Goal: Task Accomplishment & Management: Manage account settings

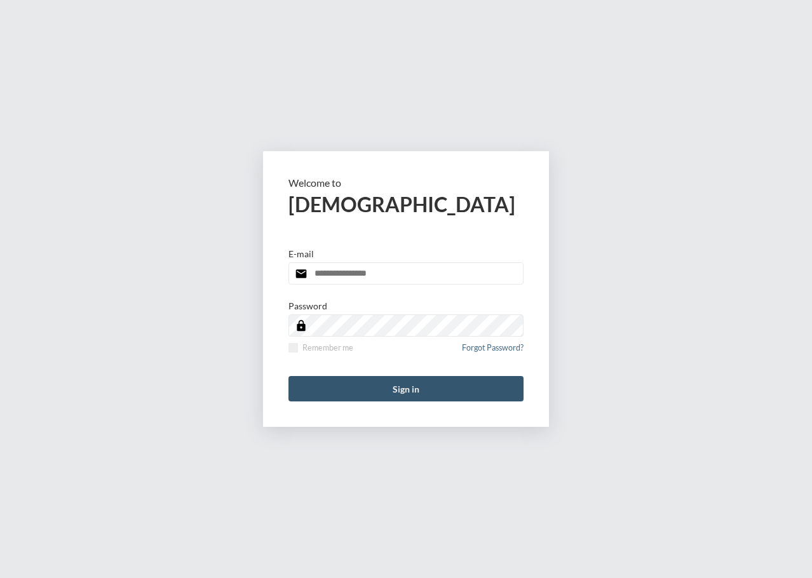
type input "**********"
click at [452, 379] on button "Sign in" at bounding box center [405, 388] width 235 height 25
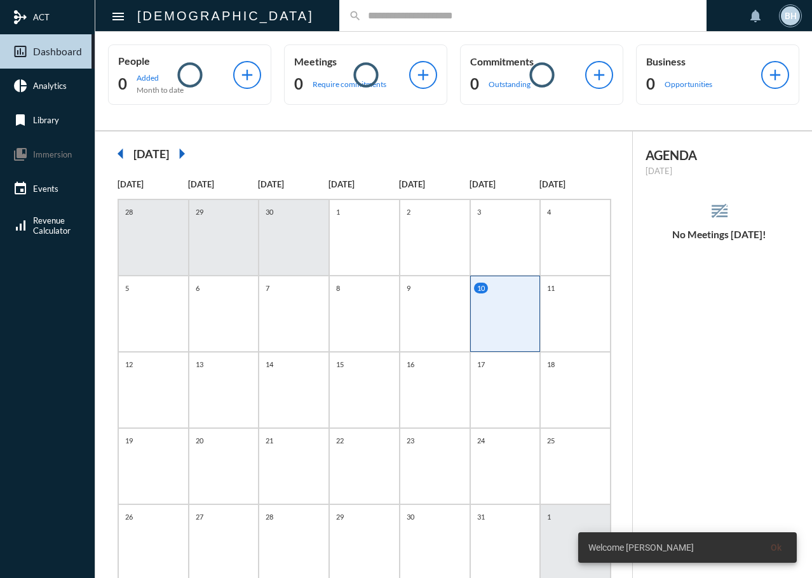
click at [363, 19] on input "text" at bounding box center [528, 15] width 335 height 11
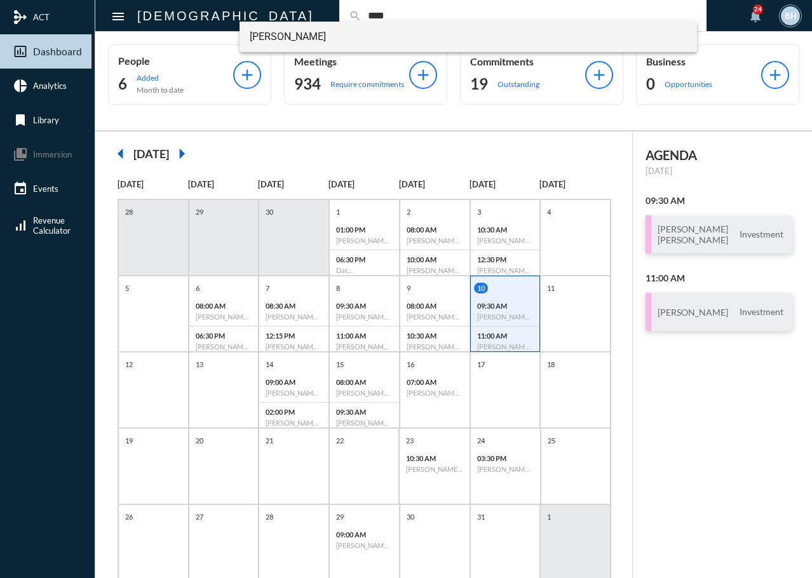
type input "****"
click at [307, 31] on span "[PERSON_NAME]" at bounding box center [469, 37] width 438 height 30
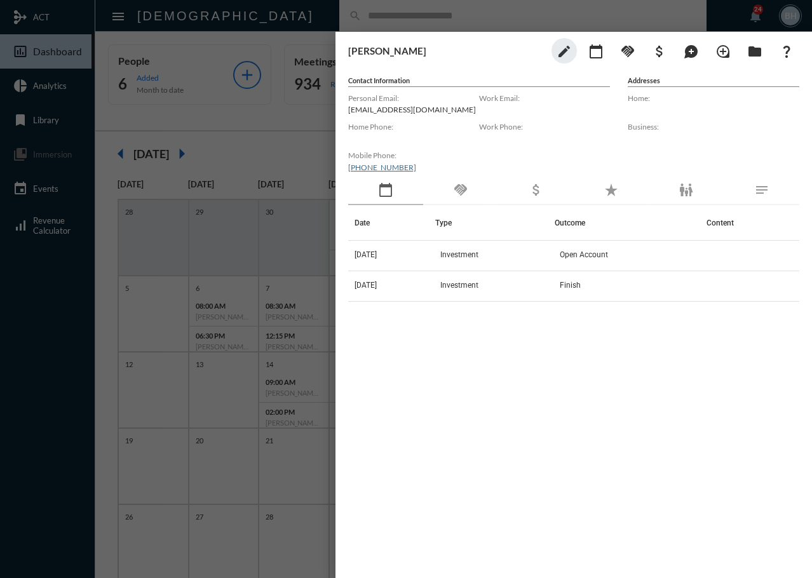
click at [471, 185] on div "handshake" at bounding box center [460, 190] width 75 height 29
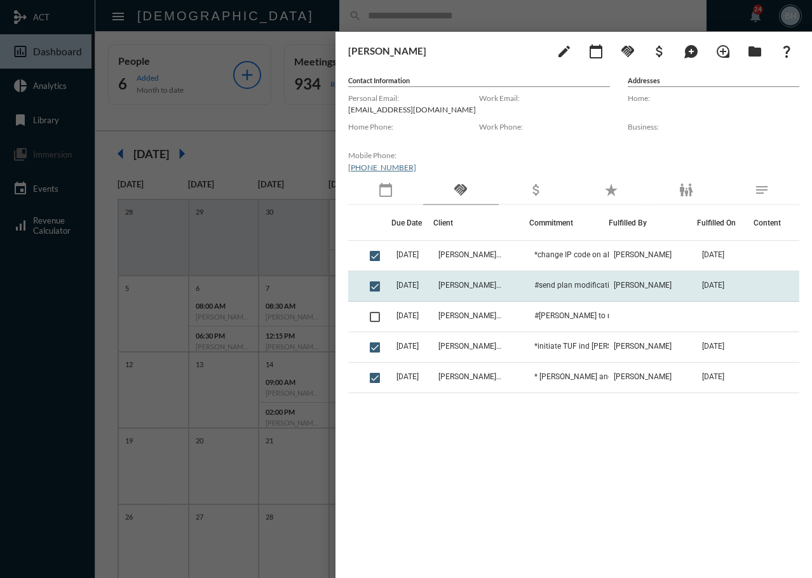
click at [495, 281] on span "[PERSON_NAME] - [PERSON_NAME]" at bounding box center [469, 285] width 63 height 9
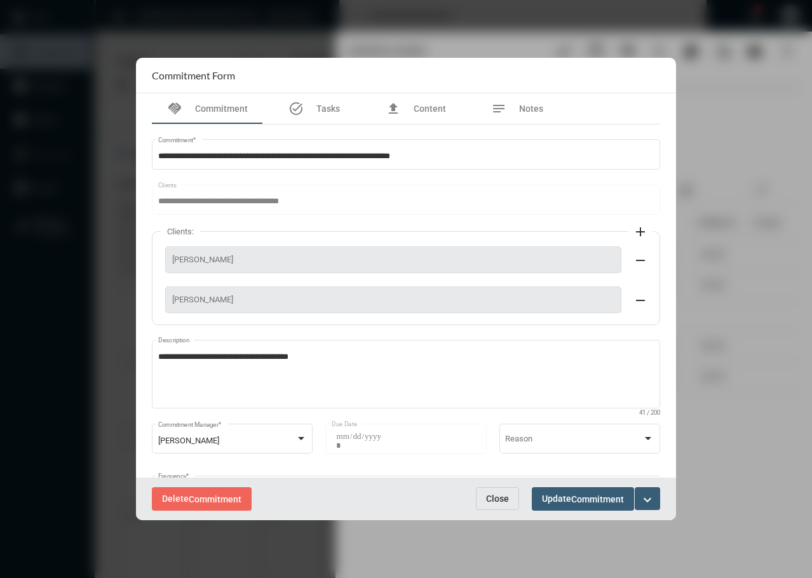
click at [486, 499] on span "Close" at bounding box center [497, 498] width 23 height 10
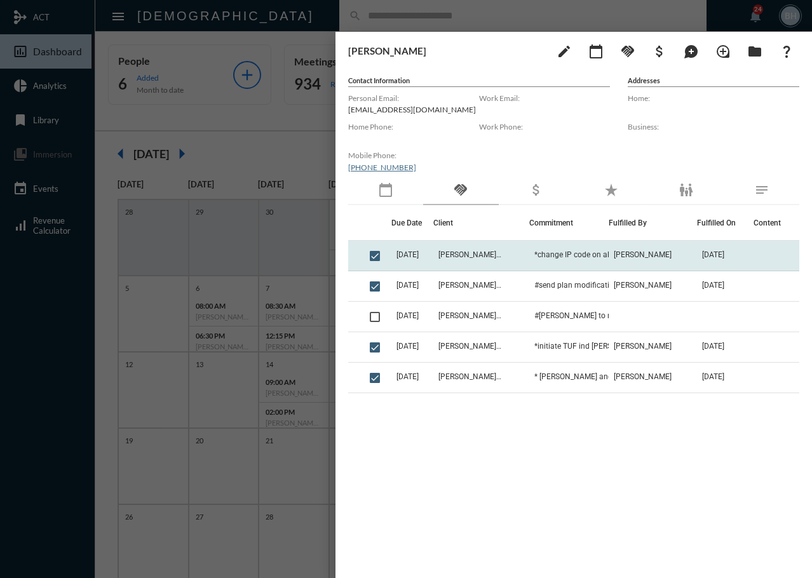
click at [592, 260] on td "*change IP code on all PAS accounts to my team code with [PERSON_NAME]" at bounding box center [568, 256] width 79 height 30
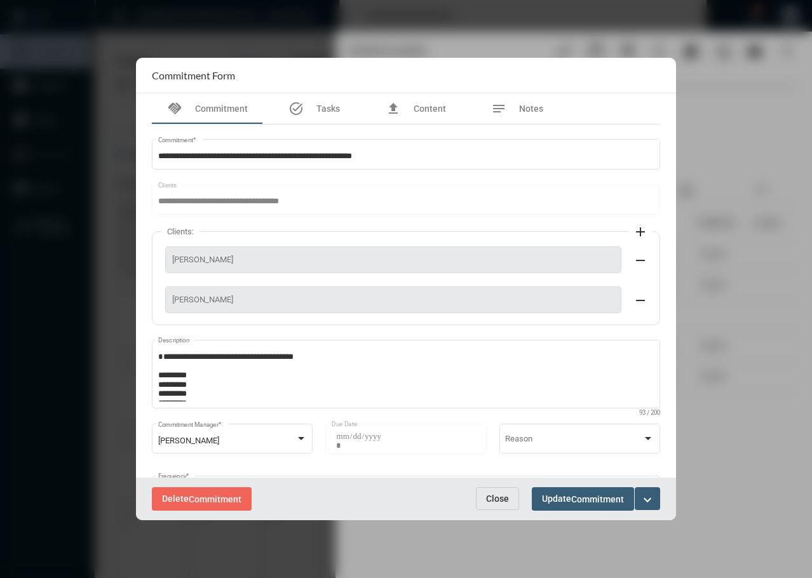
click at [490, 502] on span "Close" at bounding box center [497, 498] width 23 height 10
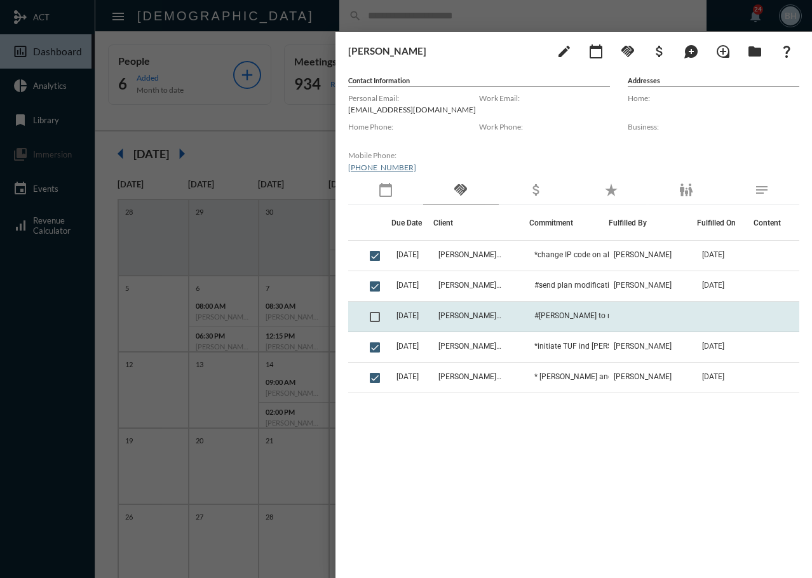
click at [418, 316] on span "[DATE]" at bounding box center [407, 315] width 22 height 9
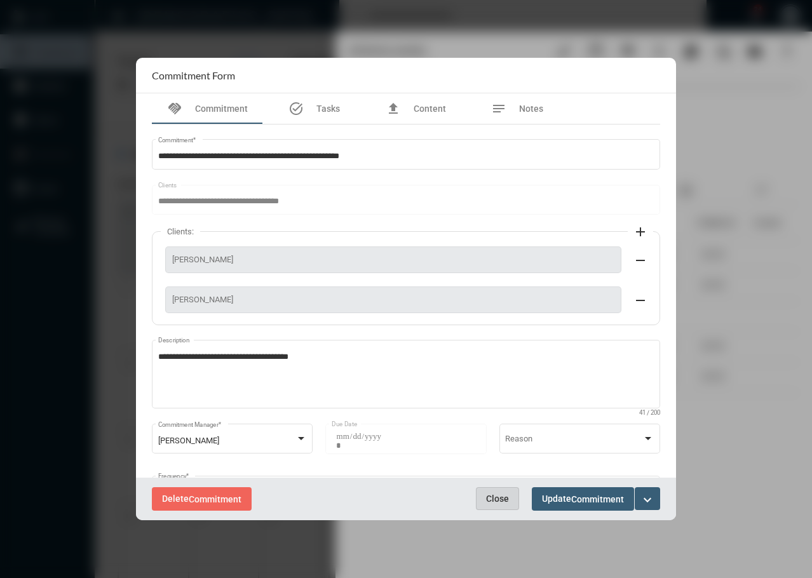
click at [496, 498] on span "Close" at bounding box center [497, 498] width 23 height 10
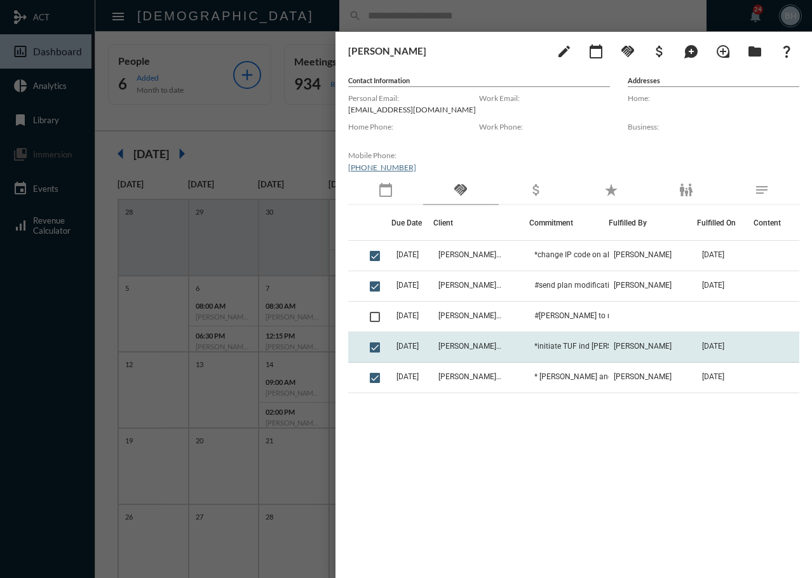
click at [410, 340] on td "[DATE]" at bounding box center [412, 347] width 42 height 30
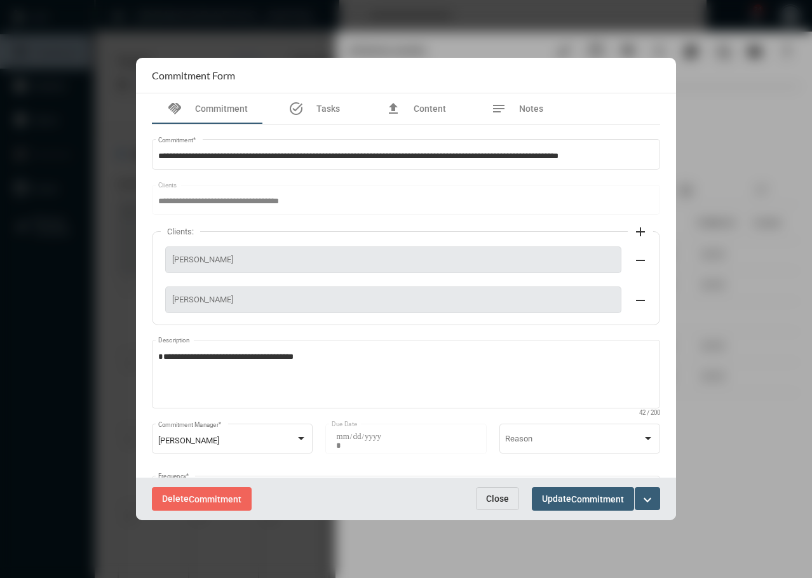
click at [492, 497] on span "Close" at bounding box center [497, 498] width 23 height 10
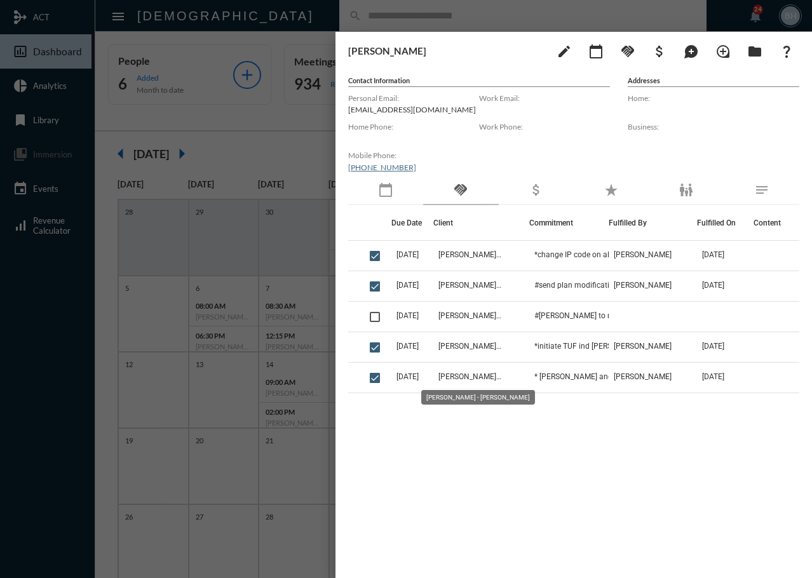
click at [460, 382] on mat-tooltip-component "[PERSON_NAME] - [PERSON_NAME]" at bounding box center [477, 397] width 131 height 32
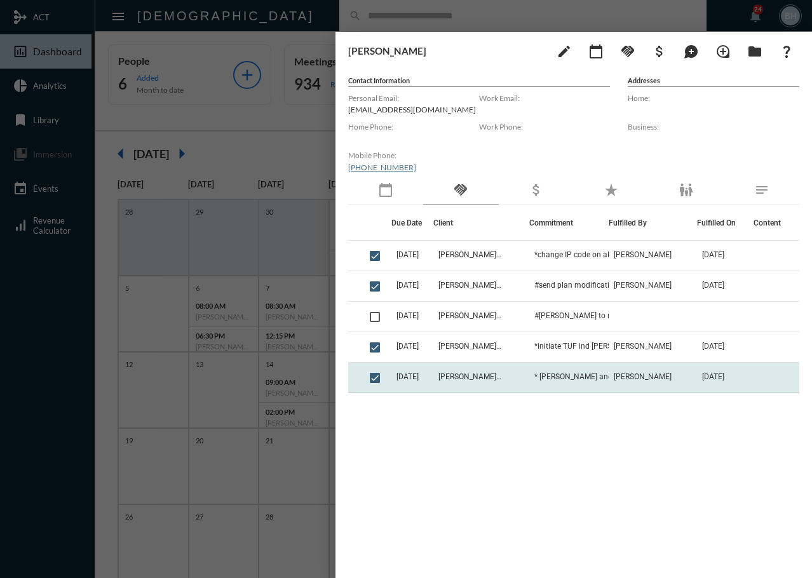
click at [452, 382] on td "[PERSON_NAME] - [PERSON_NAME]" at bounding box center [481, 378] width 96 height 30
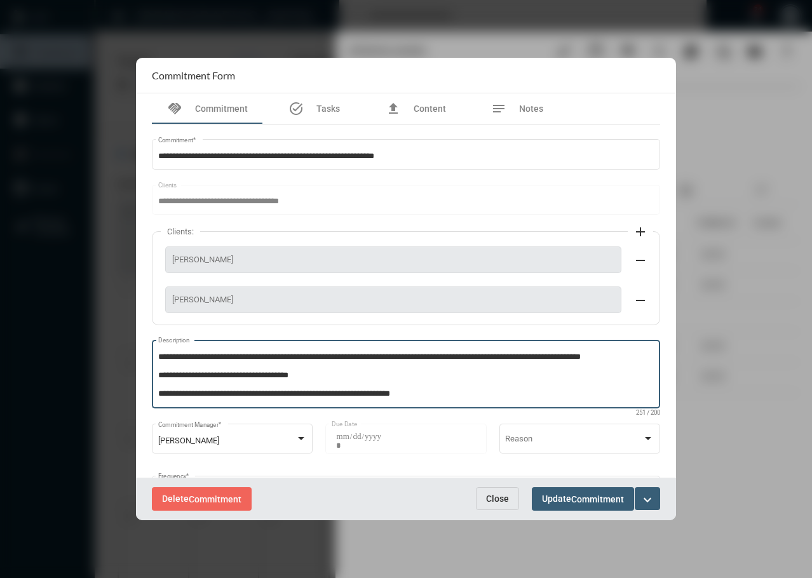
scroll to position [8, 0]
click at [502, 497] on span "Close" at bounding box center [497, 498] width 23 height 10
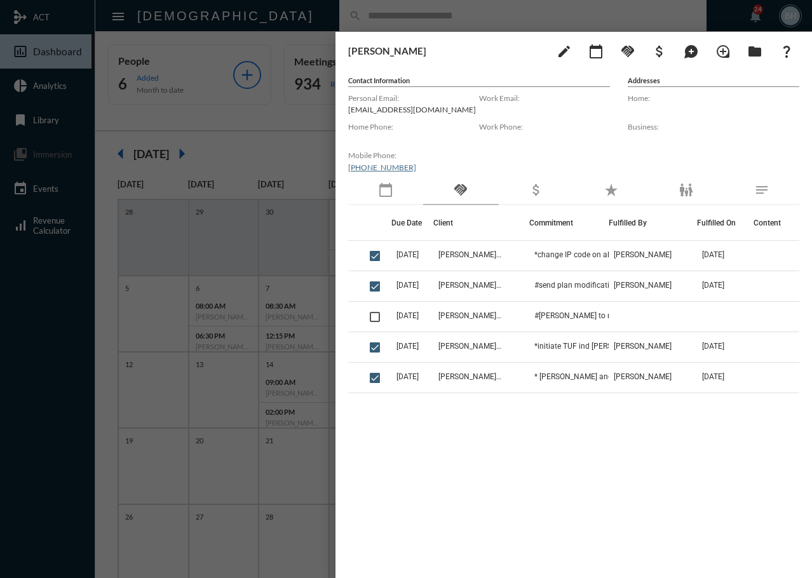
click at [471, 559] on div "[PERSON_NAME] edit calendar_today handshake attach_money maps_ugc loupe folder …" at bounding box center [573, 302] width 476 height 540
click at [465, 43] on div "[PERSON_NAME] edit calendar_today handshake attach_money maps_ugc loupe folder …" at bounding box center [573, 50] width 451 height 25
